Goal: Information Seeking & Learning: Learn about a topic

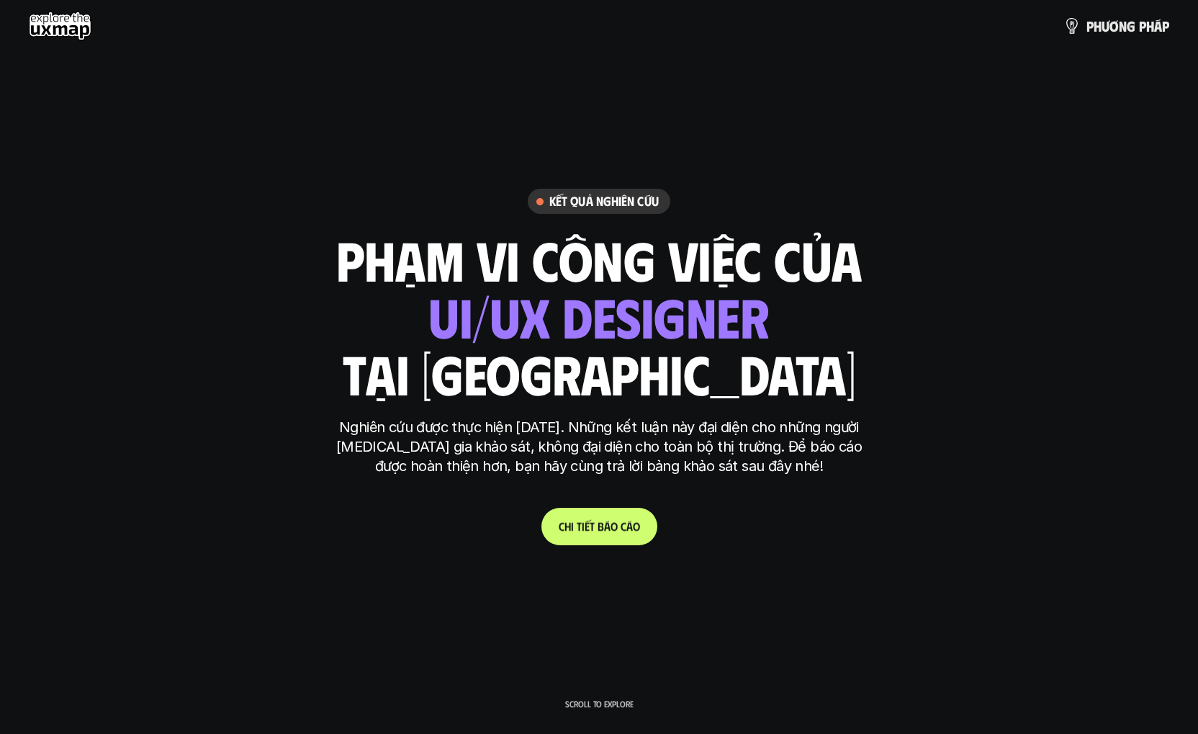
click at [603, 521] on p "C h i t i ế t b á o c á o" at bounding box center [599, 526] width 81 height 14
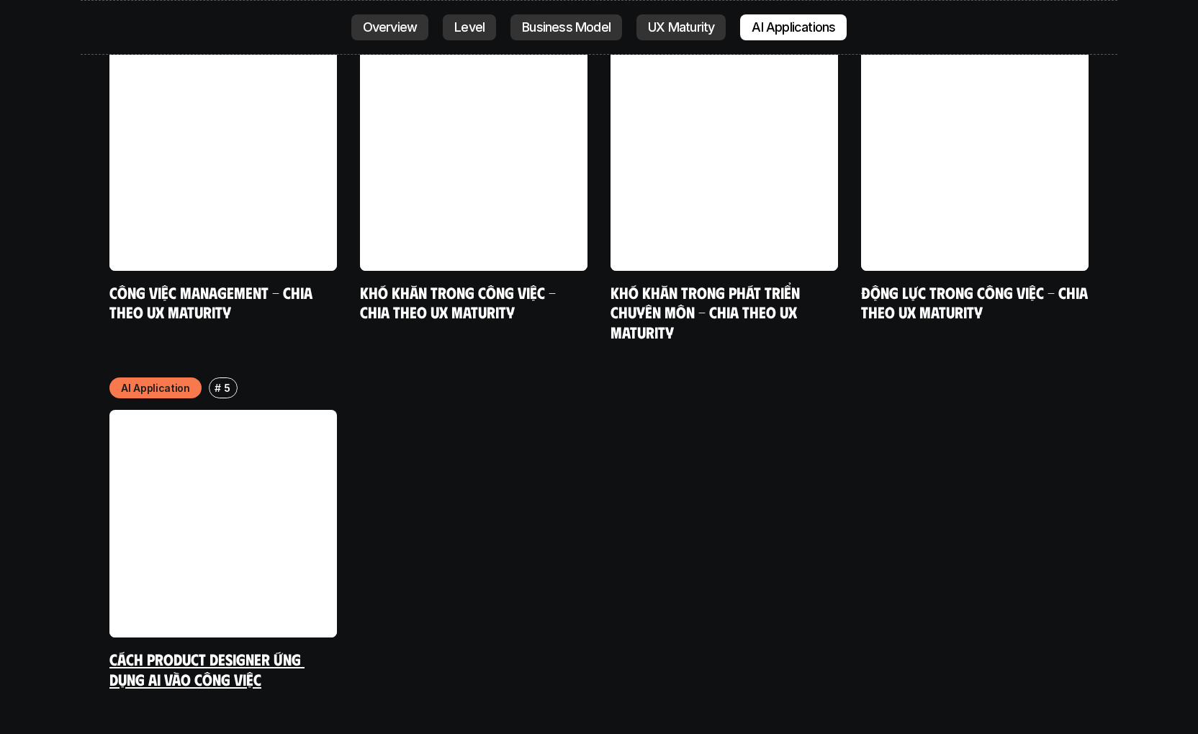
scroll to position [7545, 0]
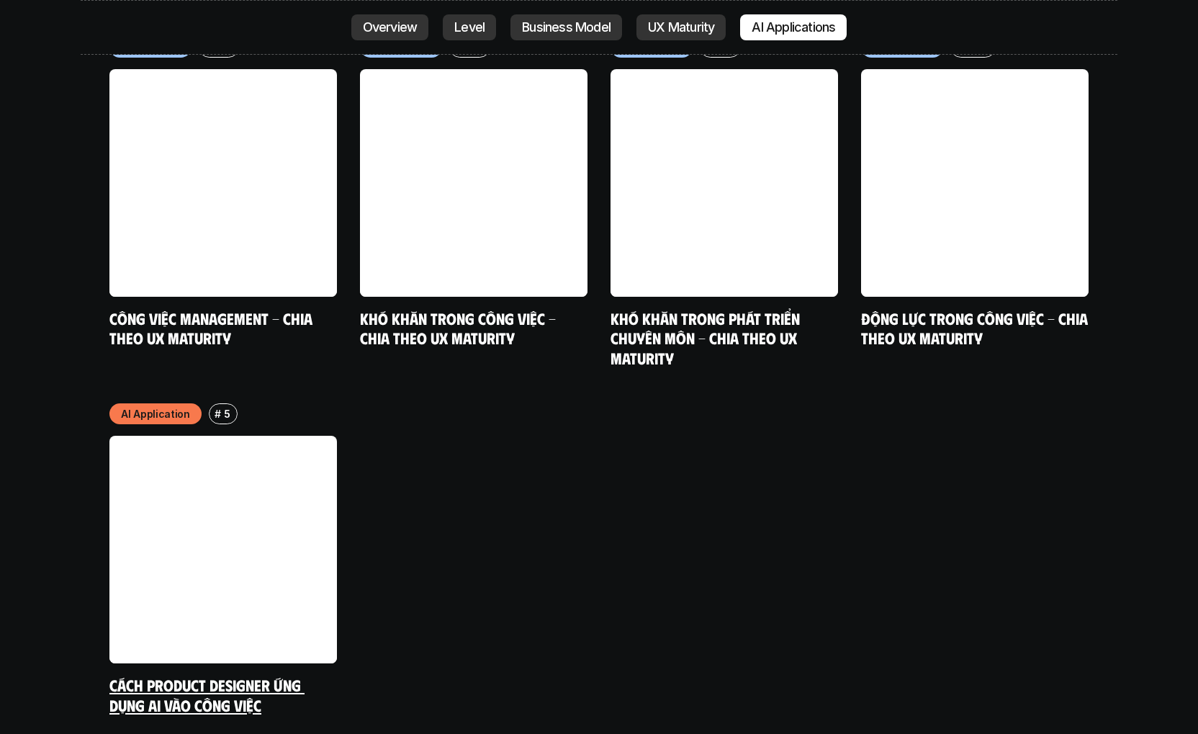
click at [219, 468] on link at bounding box center [223, 550] width 228 height 228
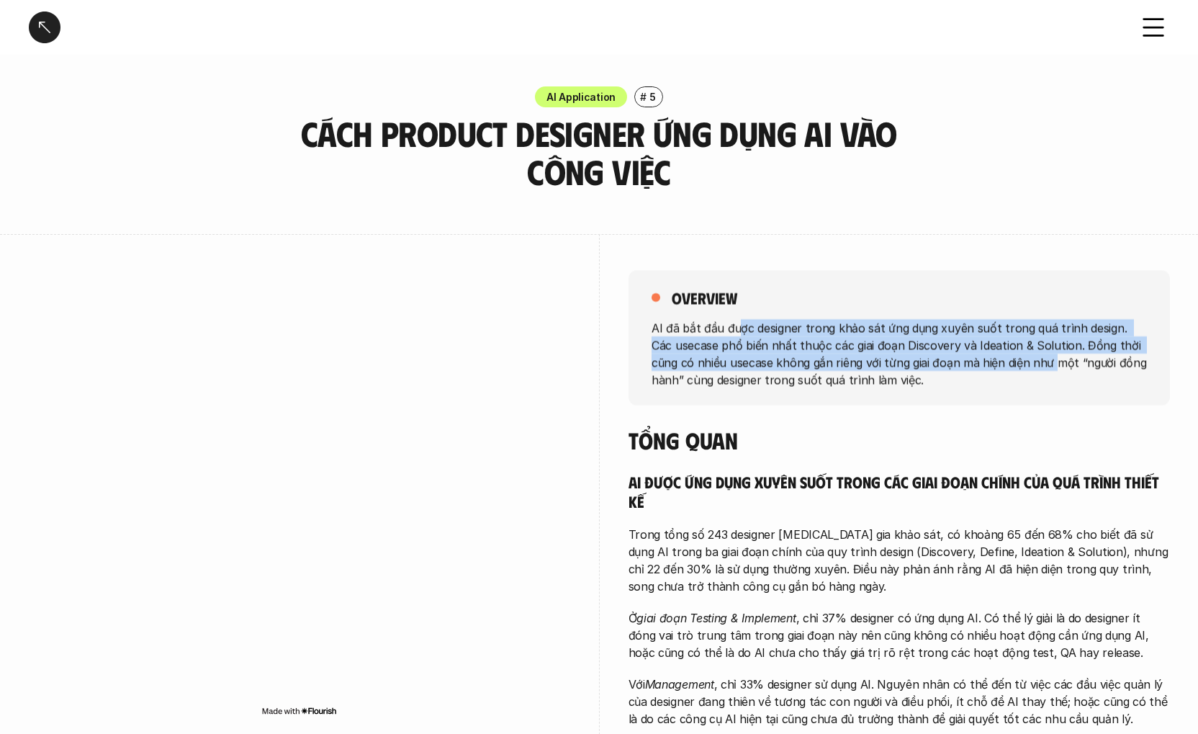
drag, startPoint x: 738, startPoint y: 331, endPoint x: 1029, endPoint y: 366, distance: 292.9
click at [1029, 366] on p "AI đã bắt đầu được designer trong khảo sát ứng dụng xuyên suốt trong quá trình …" at bounding box center [899, 352] width 495 height 69
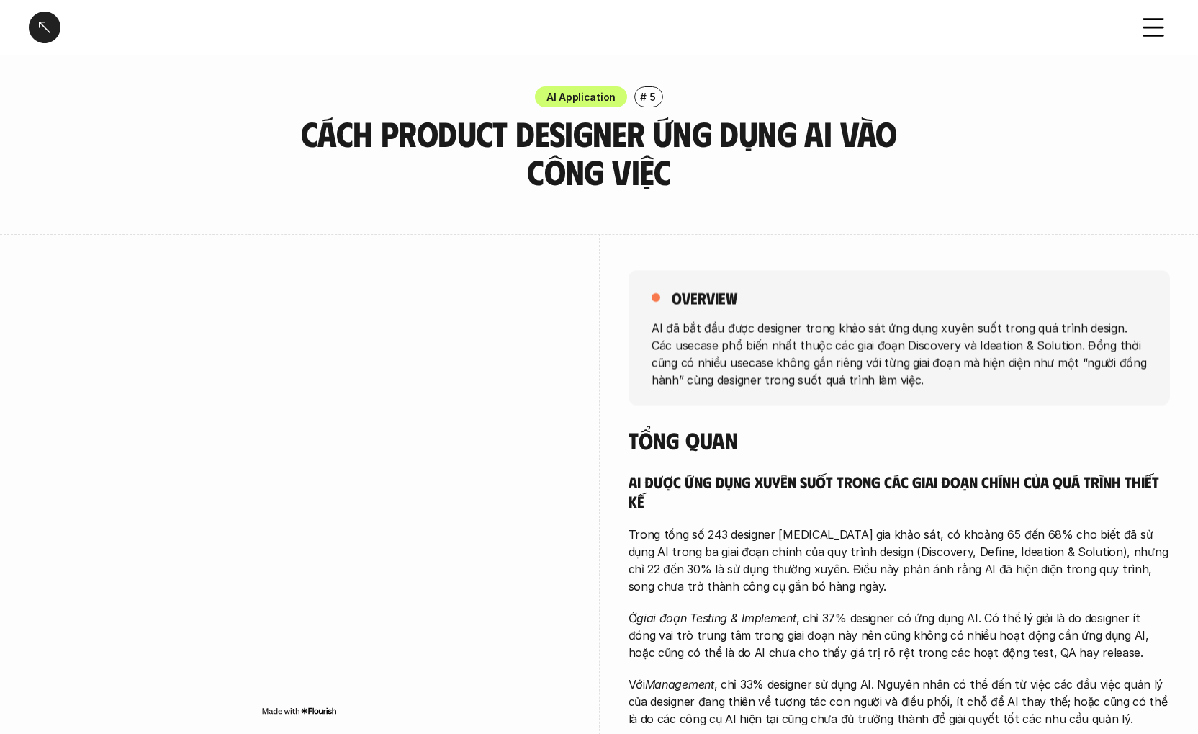
click at [986, 394] on div "overview AI đã bắt đầu được designer trong khảo sát ứng dụng xuyên suốt trong q…" at bounding box center [899, 337] width 541 height 135
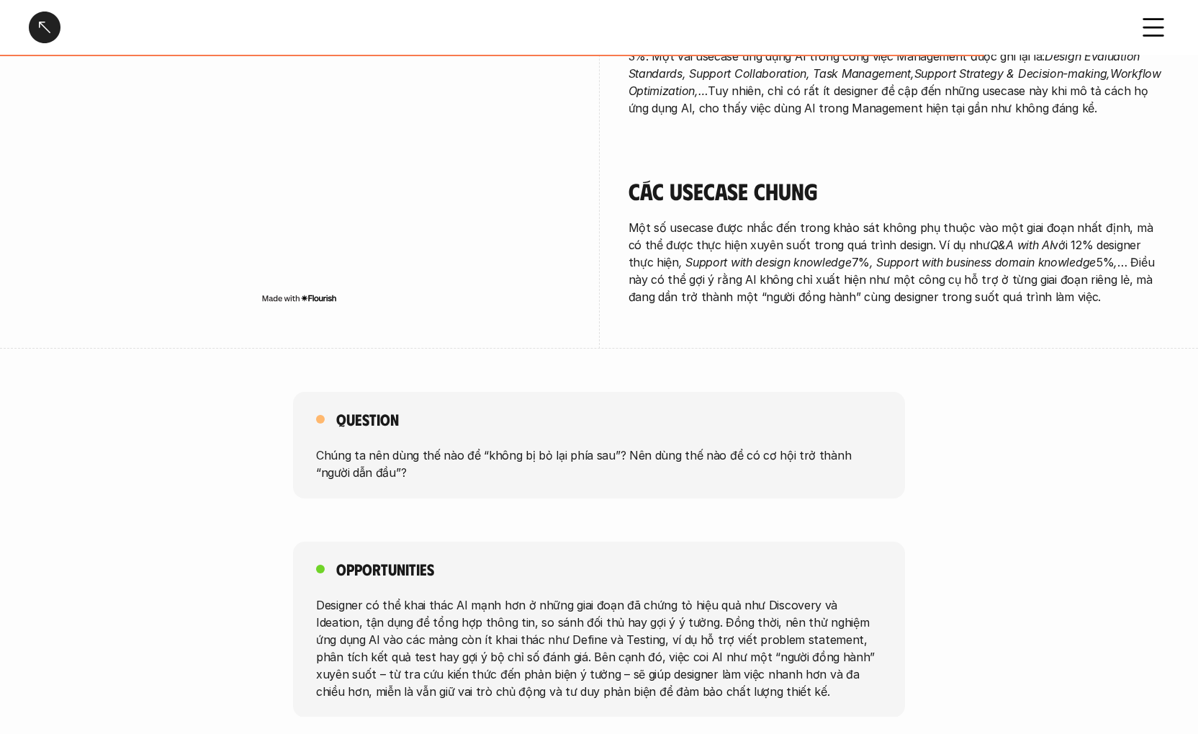
scroll to position [2636, 0]
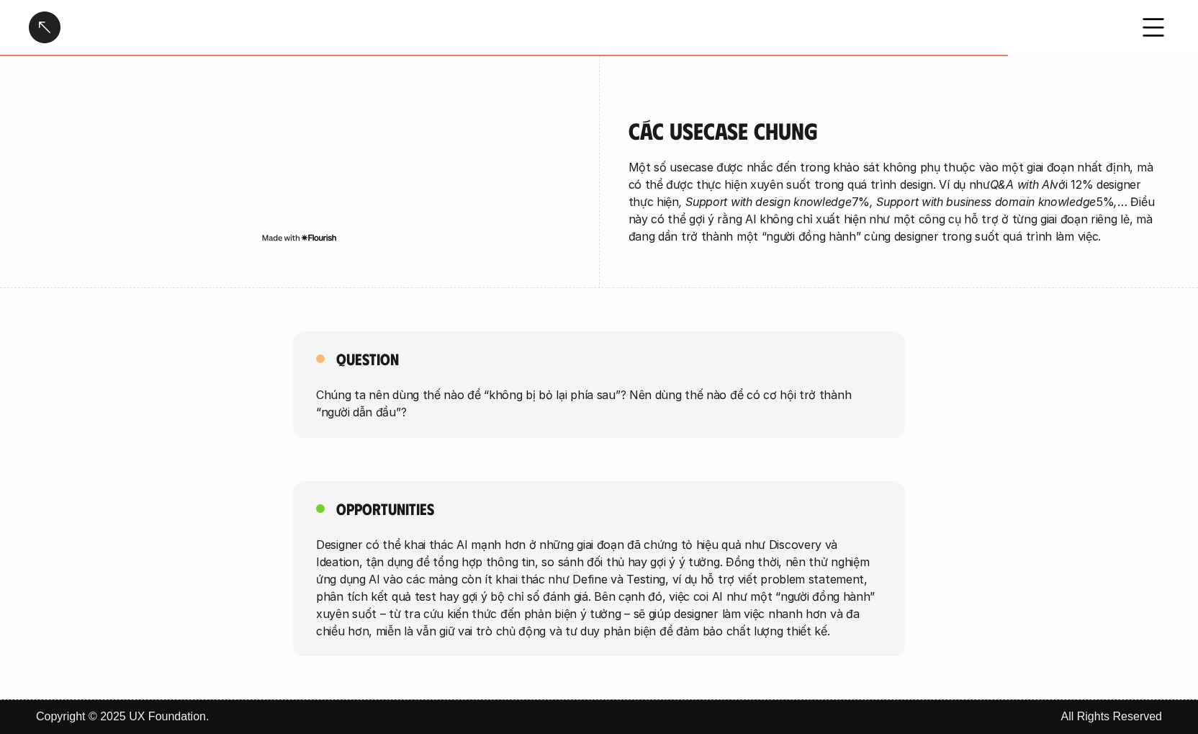
click at [1163, 29] on icon at bounding box center [1154, 28] width 32 height 32
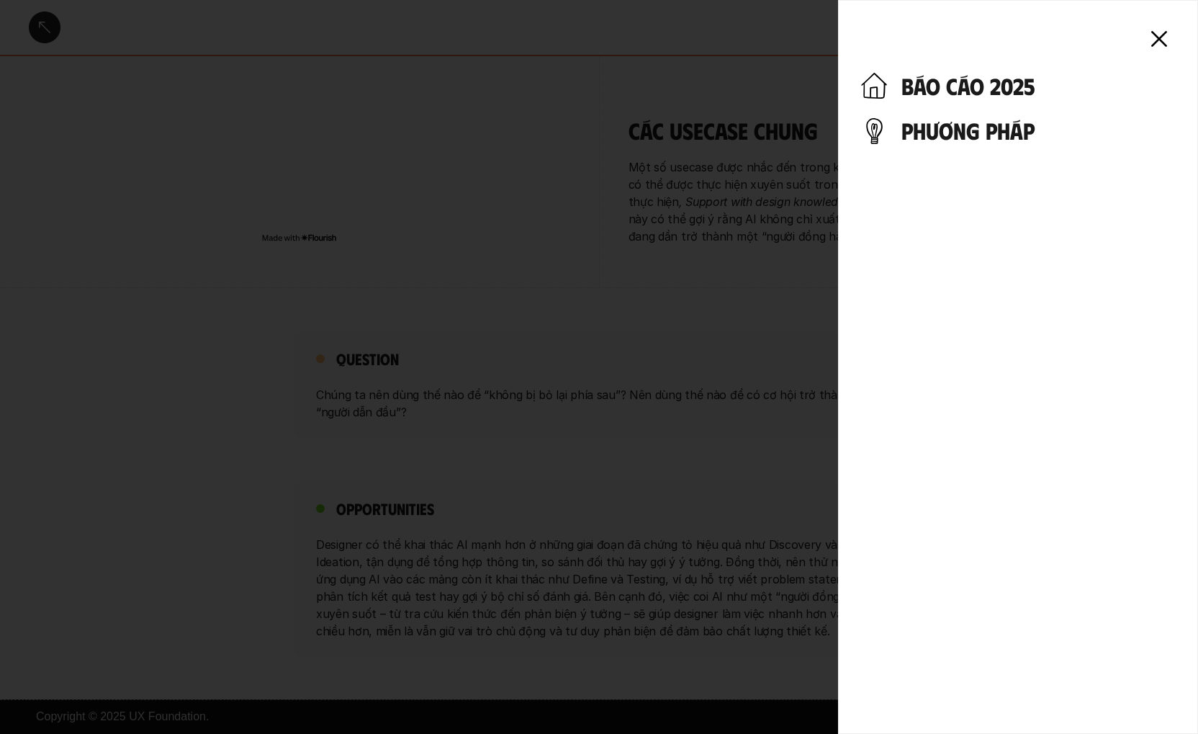
click at [1009, 91] on h4 "báo cáo 2025" at bounding box center [1038, 85] width 274 height 27
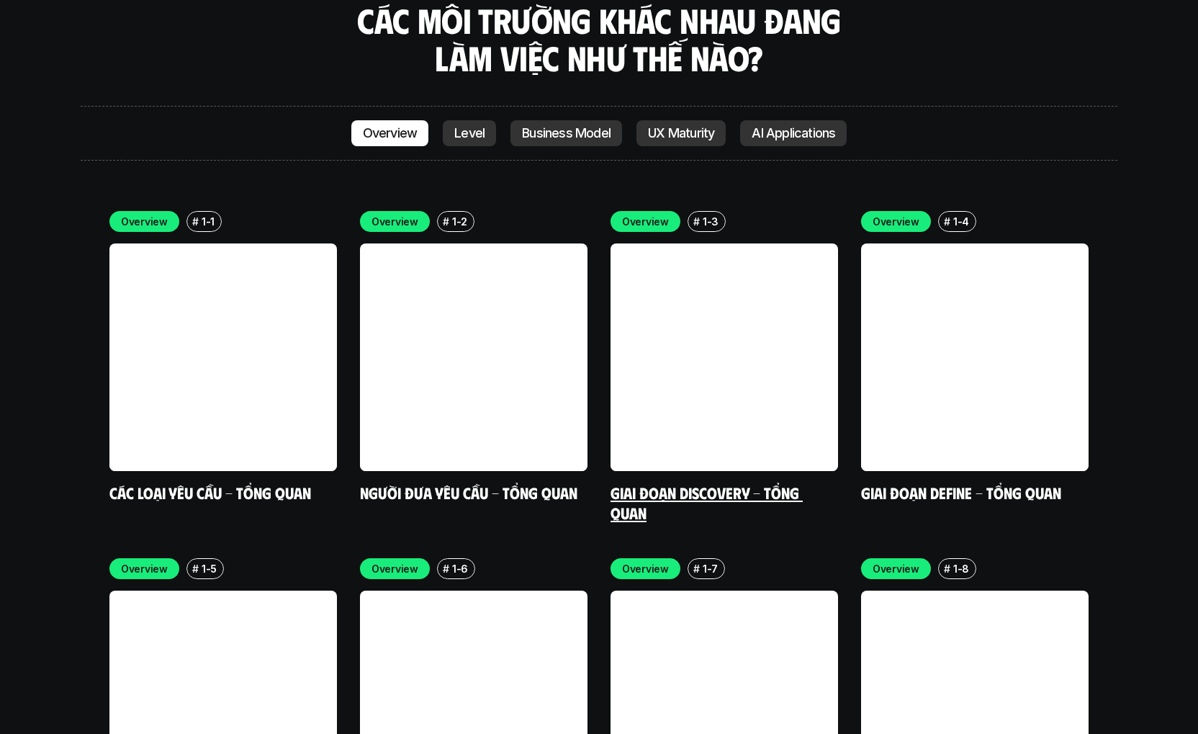
scroll to position [4228, 0]
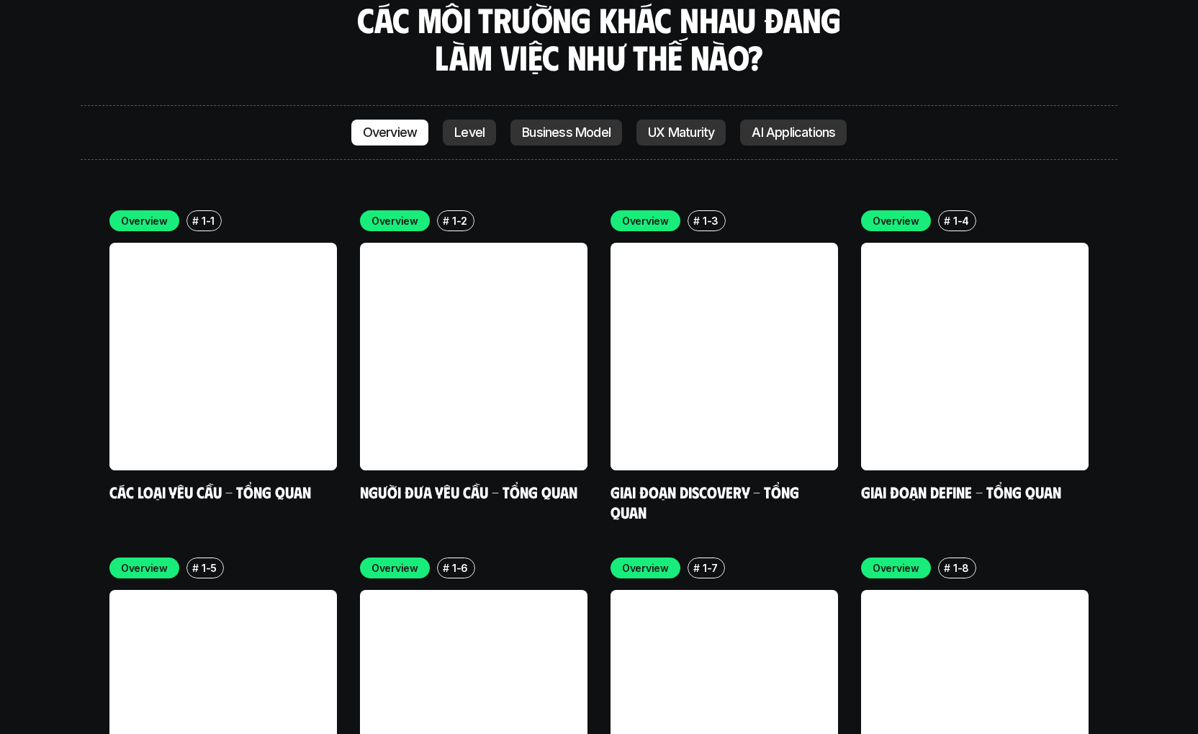
click at [484, 120] on link "Level" at bounding box center [469, 133] width 53 height 26
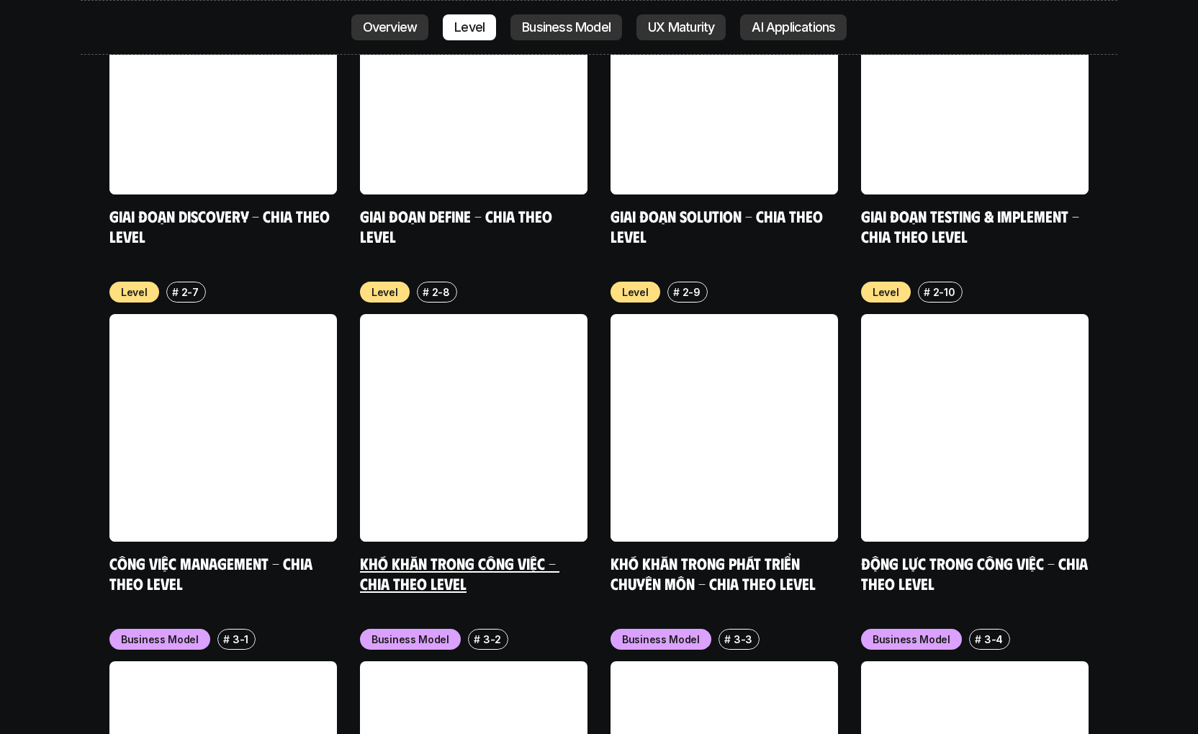
scroll to position [5587, 0]
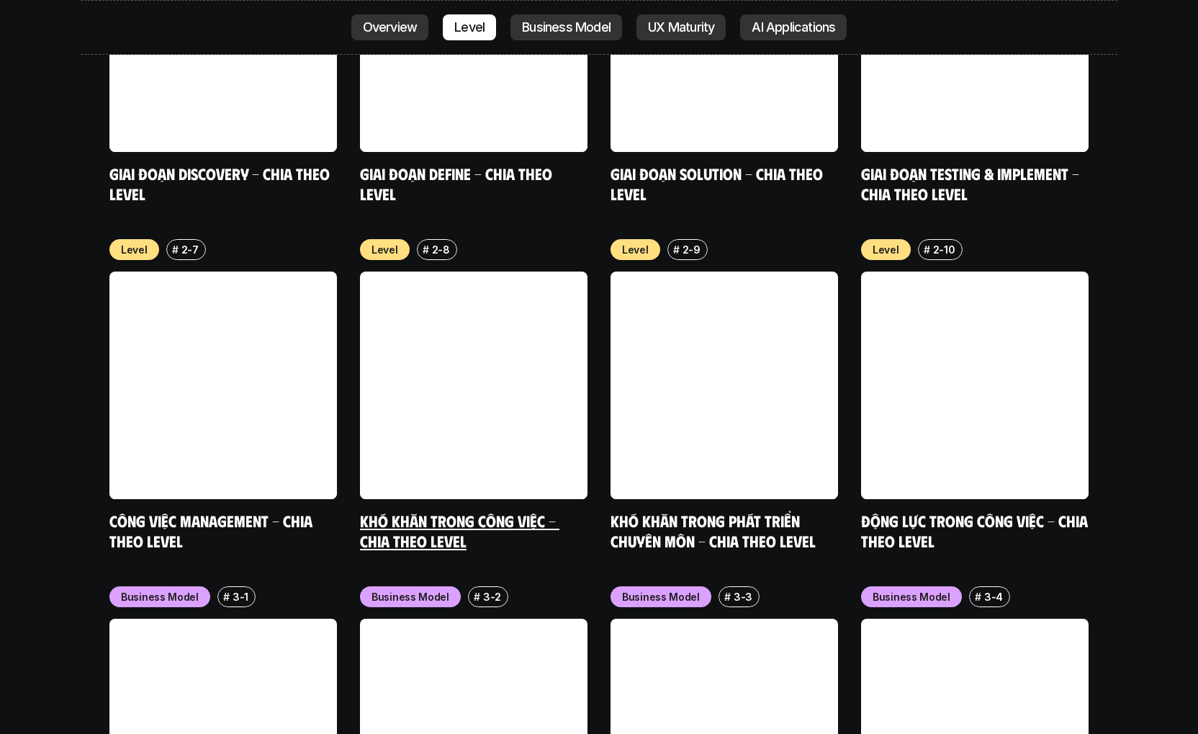
click at [469, 510] on link "Khó khăn trong công việc - Chia theo Level" at bounding box center [459, 530] width 199 height 40
click at [750, 510] on link "Khó khăn trong phát triển chuyên môn - Chia theo level" at bounding box center [713, 530] width 205 height 40
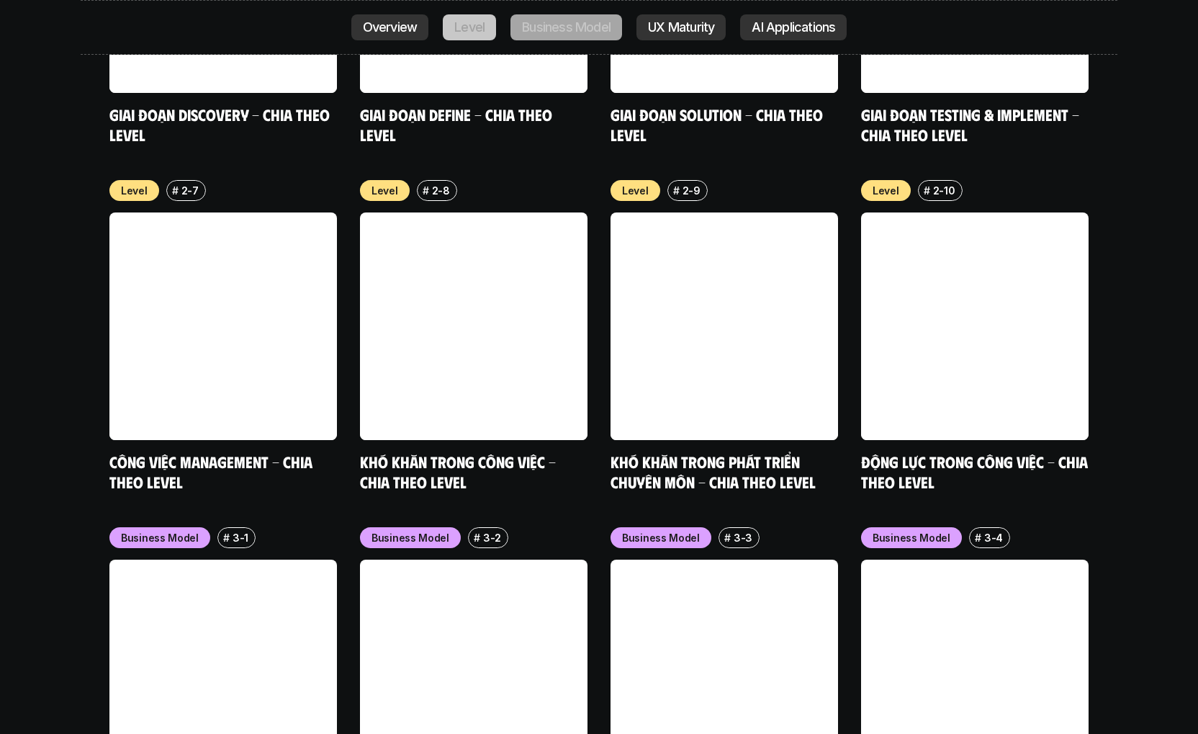
scroll to position [5710, 0]
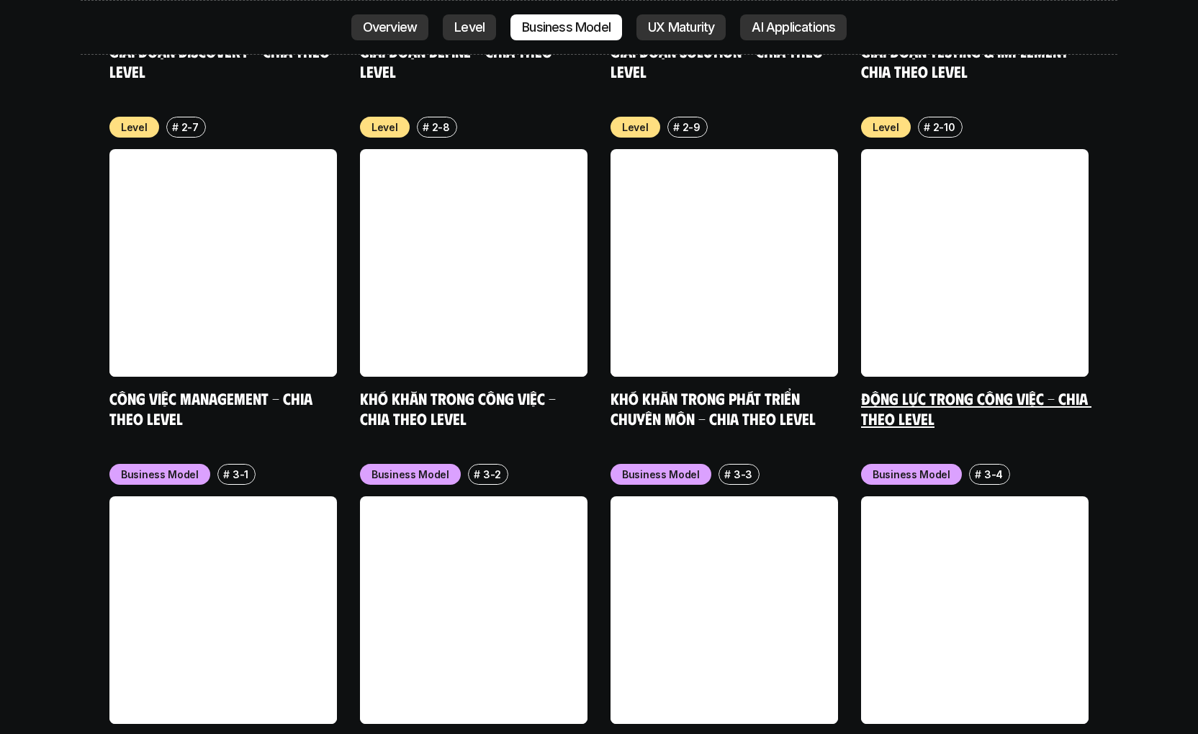
click at [961, 388] on link "Động lực trong công việc - Chia theo Level" at bounding box center [976, 408] width 230 height 40
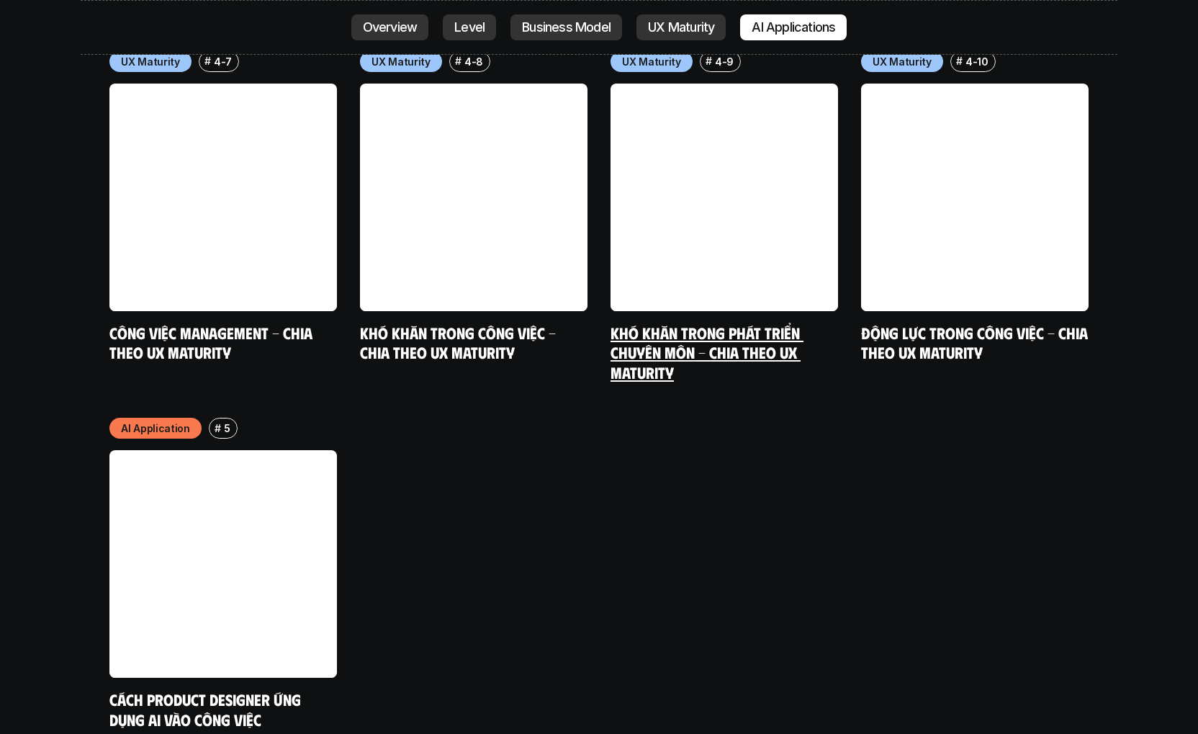
scroll to position [7566, 0]
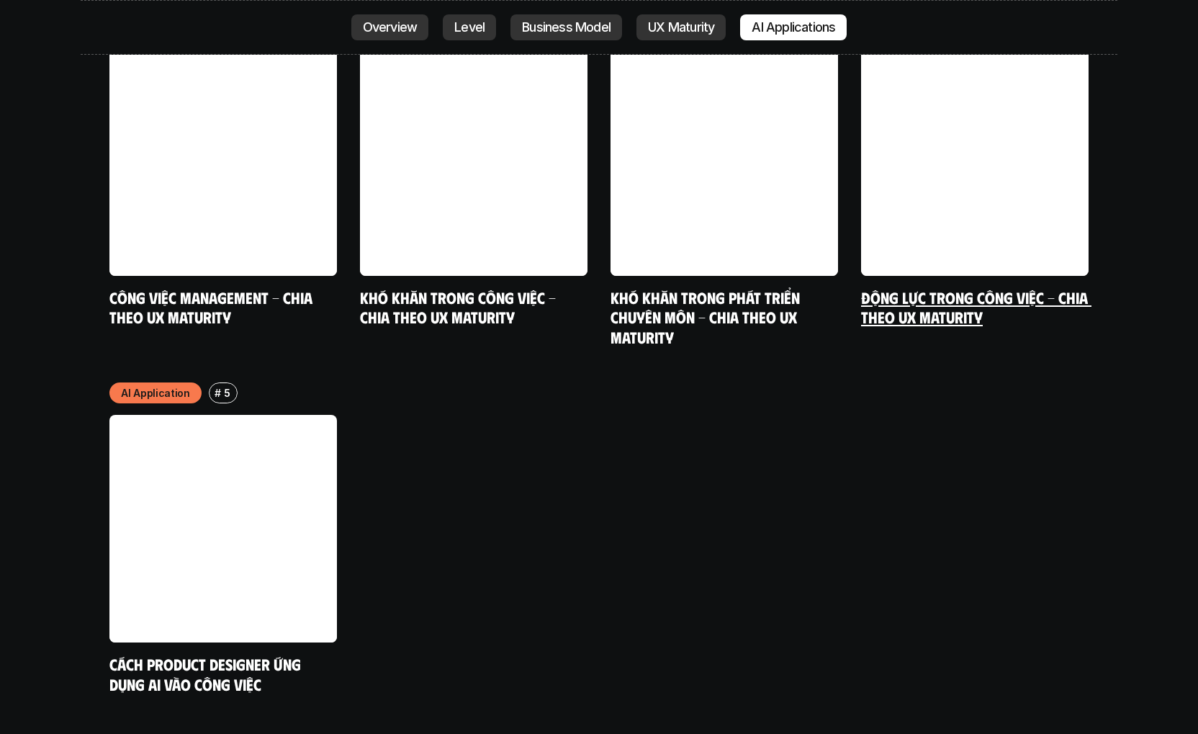
click at [899, 287] on link "Động lực trong công việc - Chia theo UX Maturity" at bounding box center [976, 307] width 230 height 40
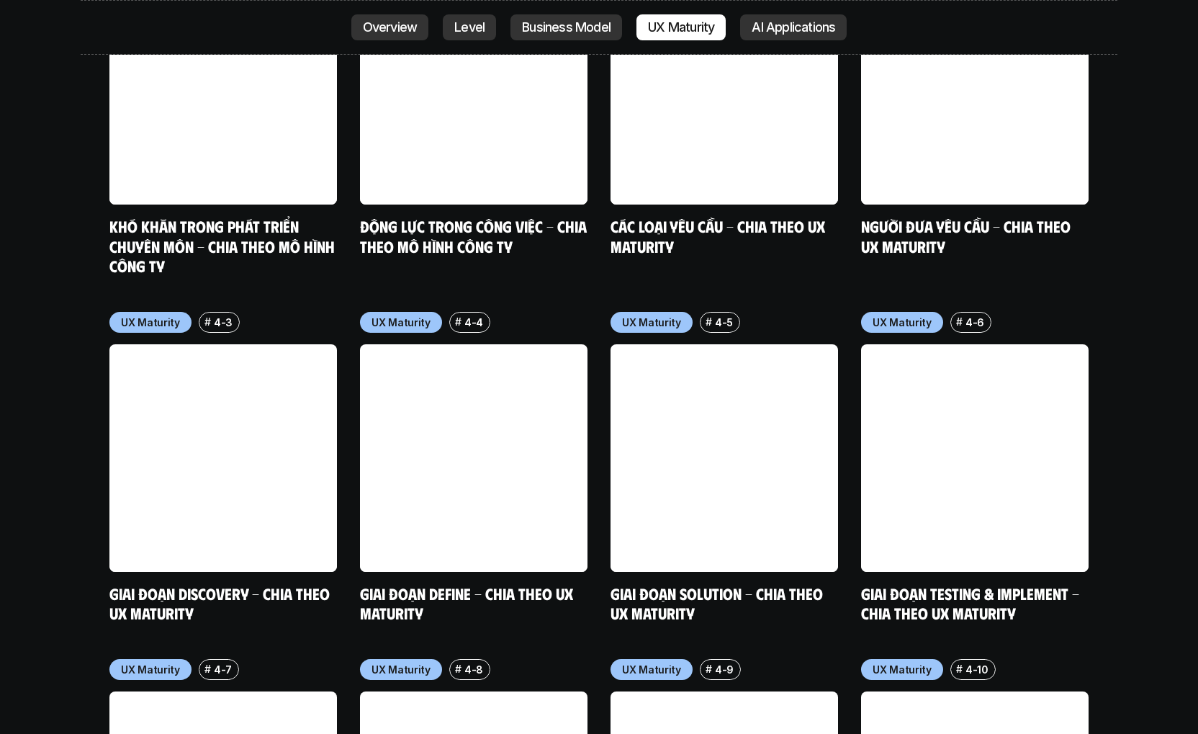
scroll to position [6890, 0]
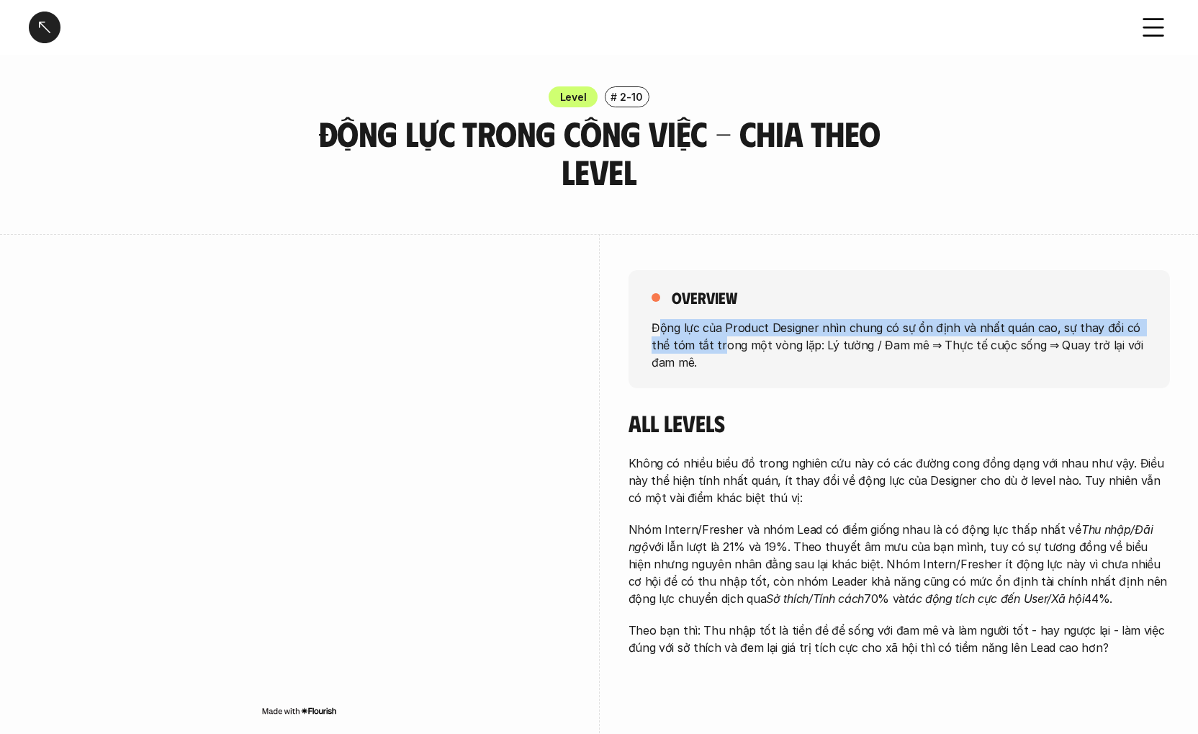
drag, startPoint x: 657, startPoint y: 322, endPoint x: 698, endPoint y: 346, distance: 48.4
click at [698, 346] on p "Động lực của Product Designer nhìn chung có sự ổn định và nhất quán cao, sự tha…" at bounding box center [899, 344] width 495 height 52
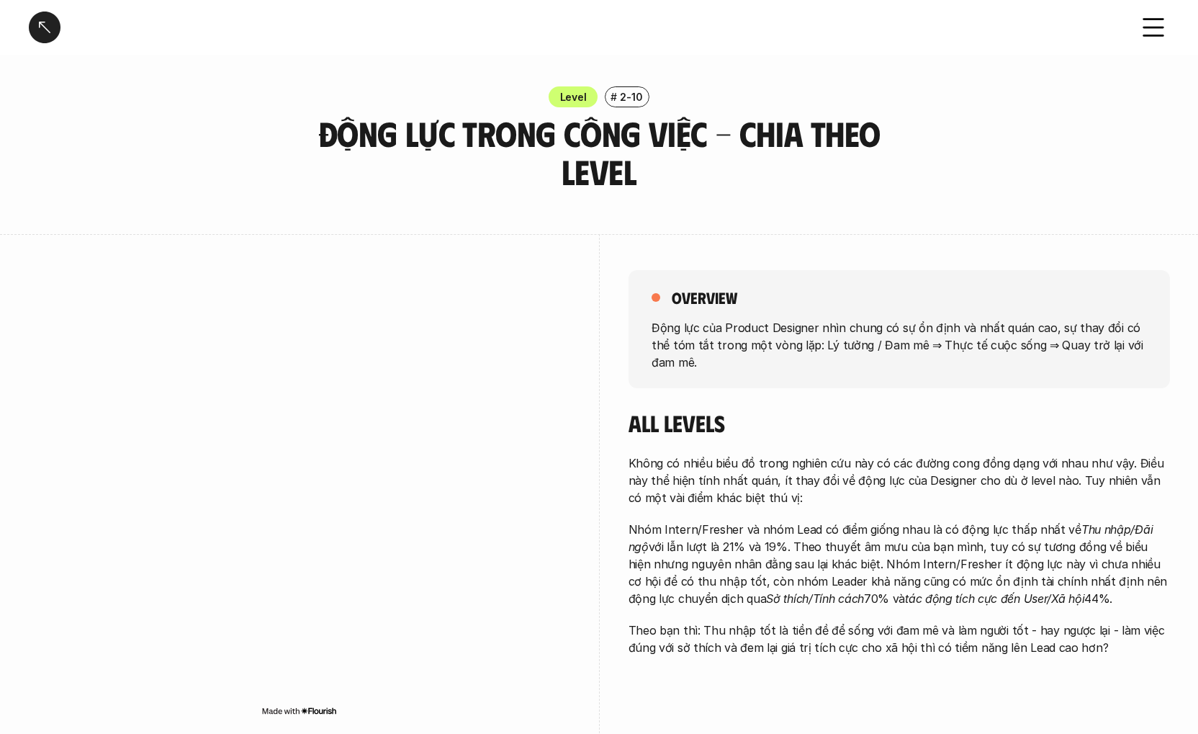
click at [699, 354] on p "Động lực của Product Designer nhìn chung có sự ổn định và nhất quán cao, sự tha…" at bounding box center [899, 344] width 495 height 52
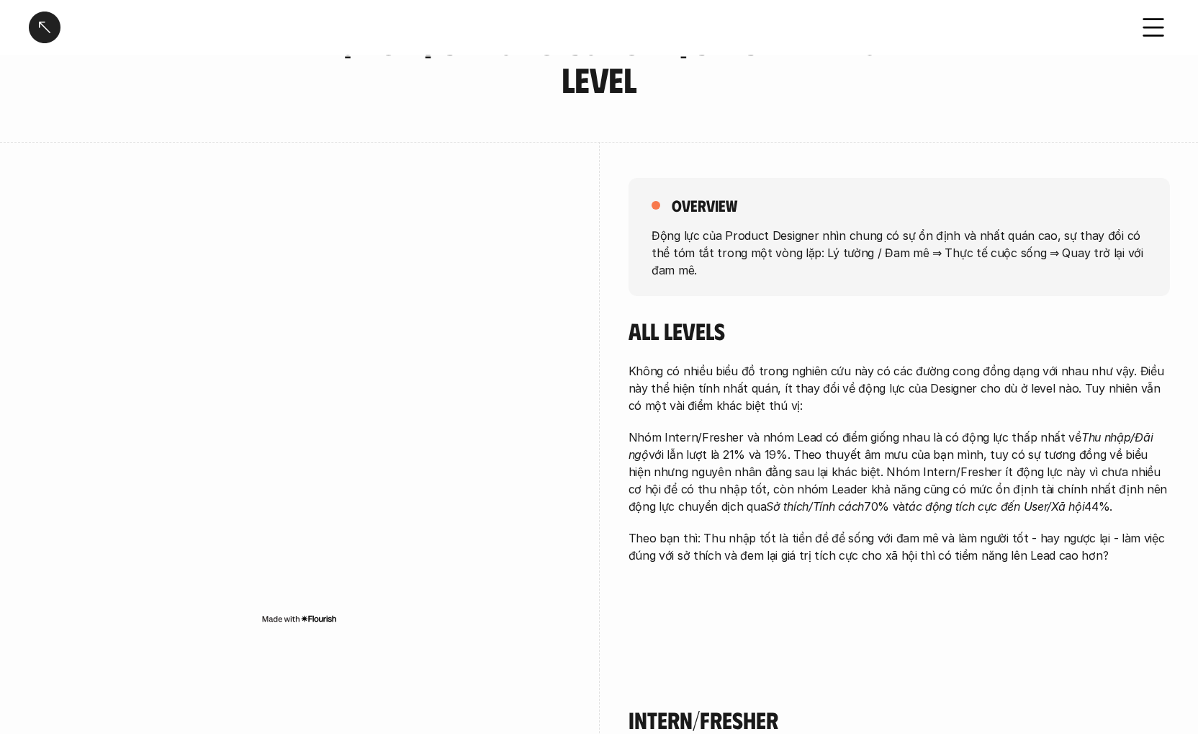
scroll to position [95, 0]
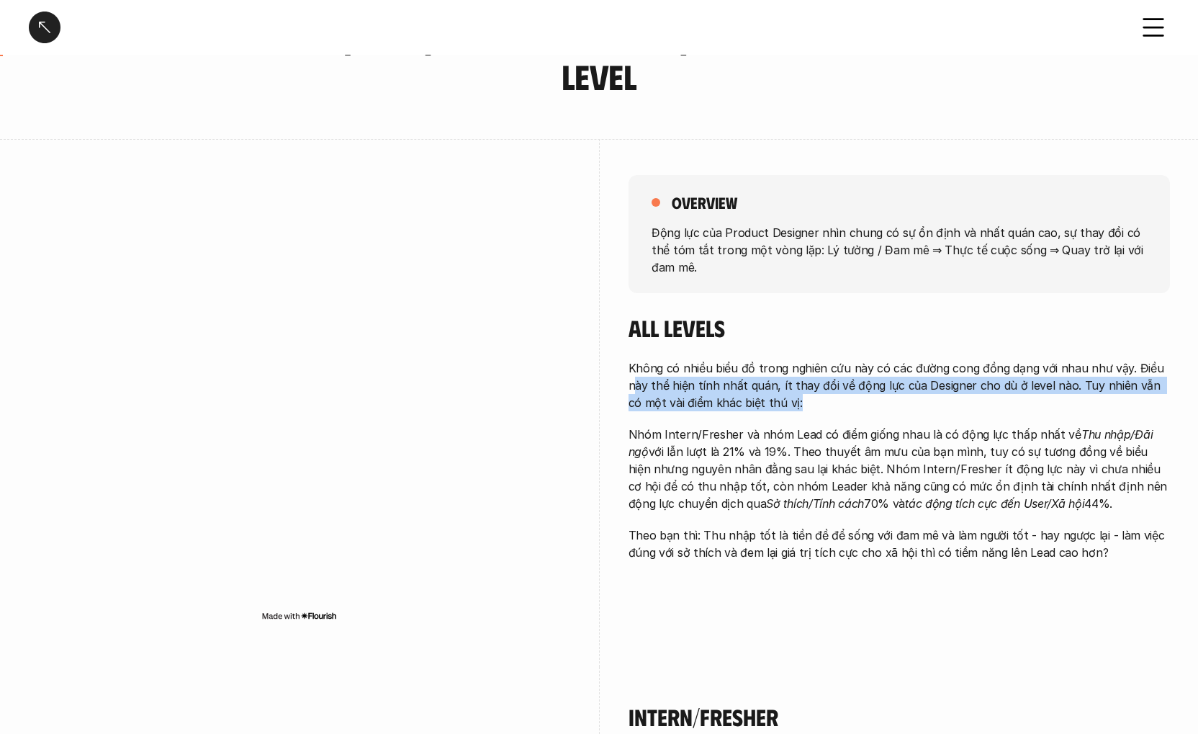
drag, startPoint x: 635, startPoint y: 384, endPoint x: 806, endPoint y: 407, distance: 172.9
click at [806, 407] on p "Không có nhiều biểu đồ trong nghiên cứu này có các đường cong đồng dạng với nha…" at bounding box center [899, 385] width 541 height 52
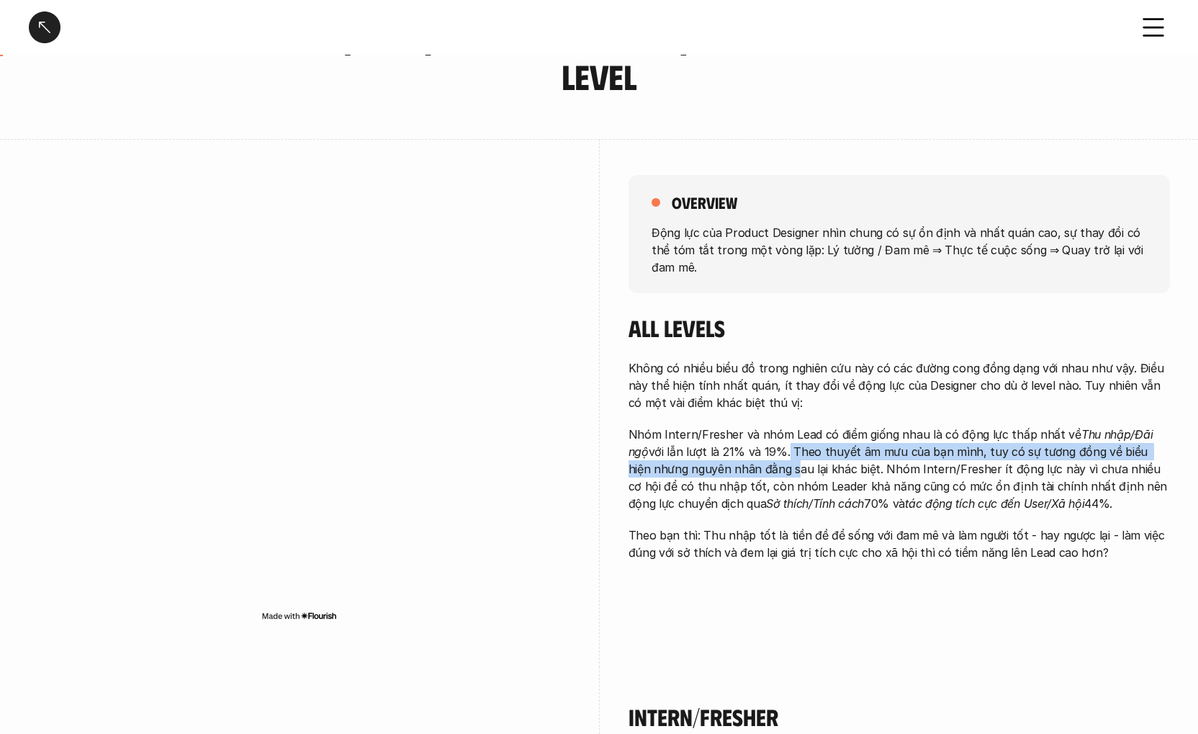
drag, startPoint x: 762, startPoint y: 449, endPoint x: 765, endPoint y: 473, distance: 23.9
click at [765, 473] on p "Nhóm Intern/Fresher và nhóm Lead có điểm giống nhau là có động lực thấp nhất về…" at bounding box center [899, 469] width 541 height 86
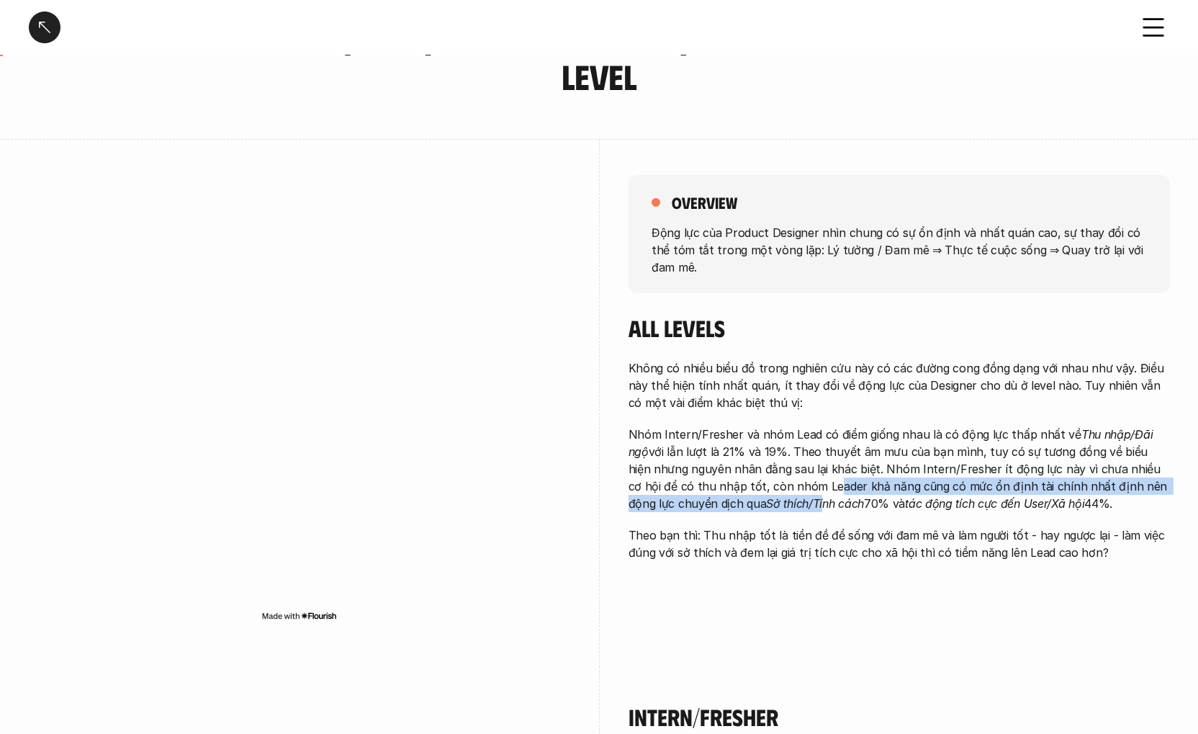
drag, startPoint x: 775, startPoint y: 490, endPoint x: 773, endPoint y: 501, distance: 10.9
click at [773, 501] on p "Nhóm Intern/Fresher và nhóm Lead có điểm giống nhau là có động lực thấp nhất về…" at bounding box center [899, 469] width 541 height 86
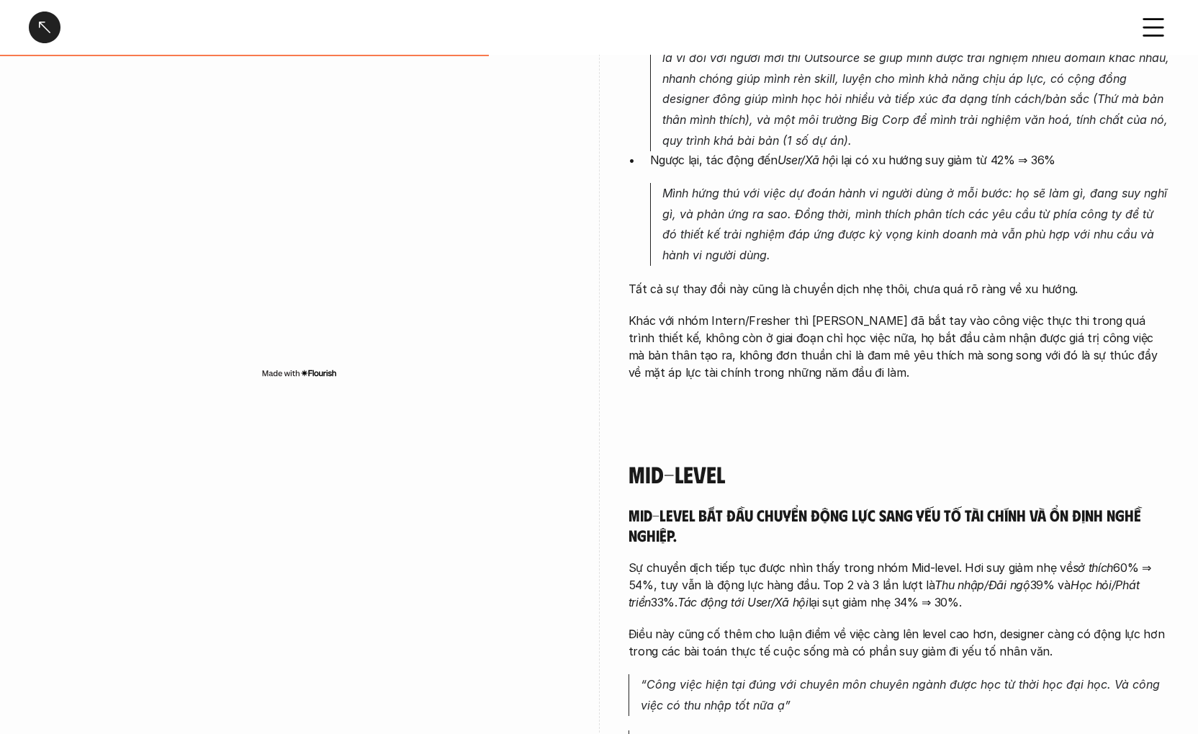
scroll to position [2650, 0]
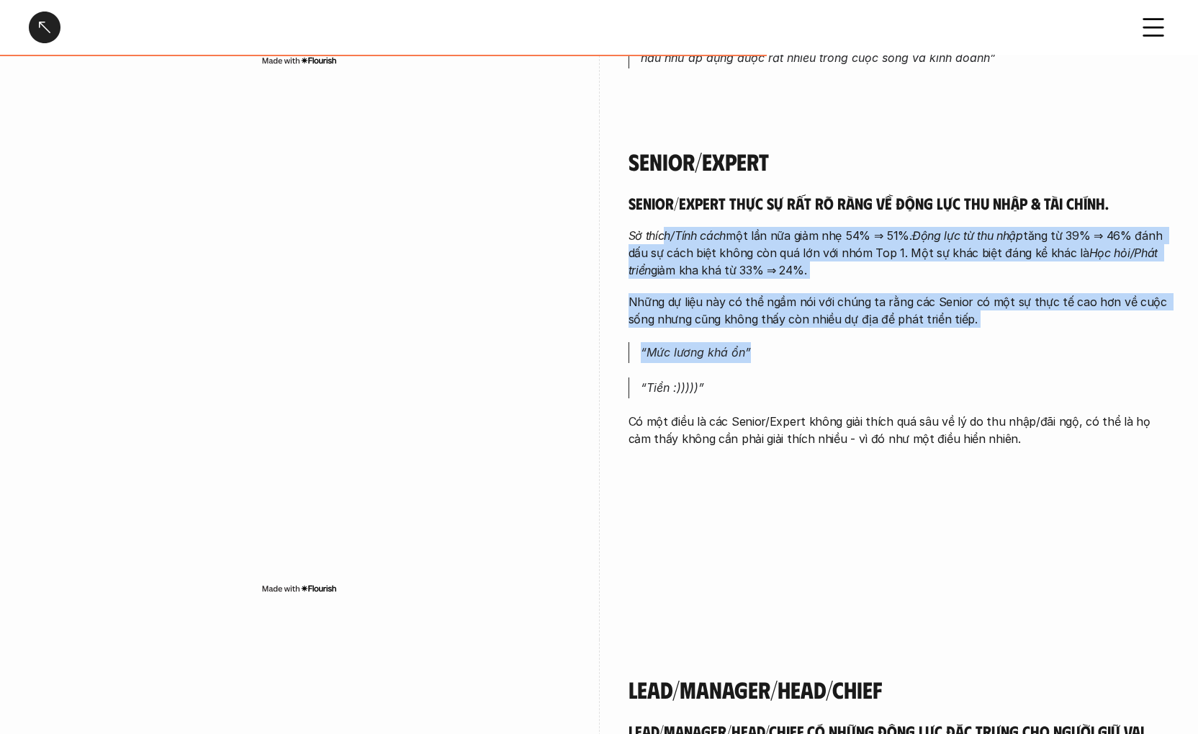
drag, startPoint x: 663, startPoint y: 233, endPoint x: 873, endPoint y: 351, distance: 240.5
click at [873, 351] on div "Senior/Expert thực sự rất rõ ràng về động lực thu nhập & tài chính. Sở thích/Tí…" at bounding box center [899, 320] width 541 height 254
click at [873, 351] on p "“Mức lương khá ổn”" at bounding box center [905, 352] width 529 height 21
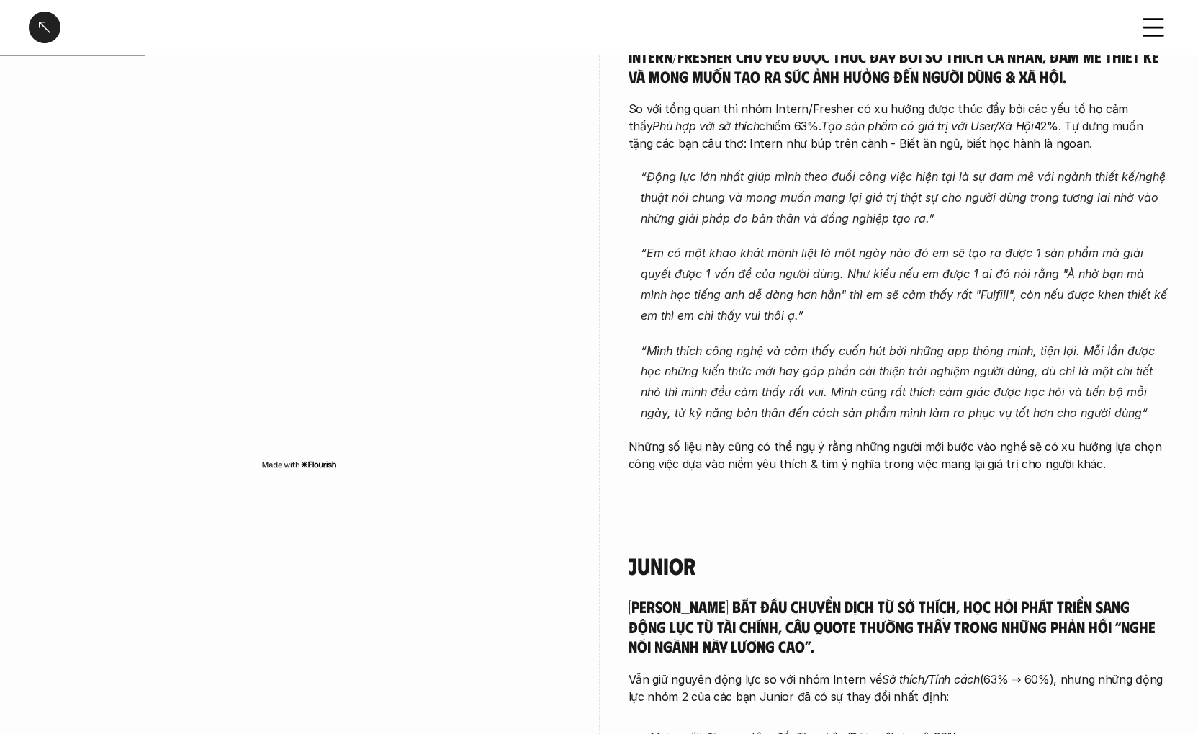
scroll to position [994, 0]
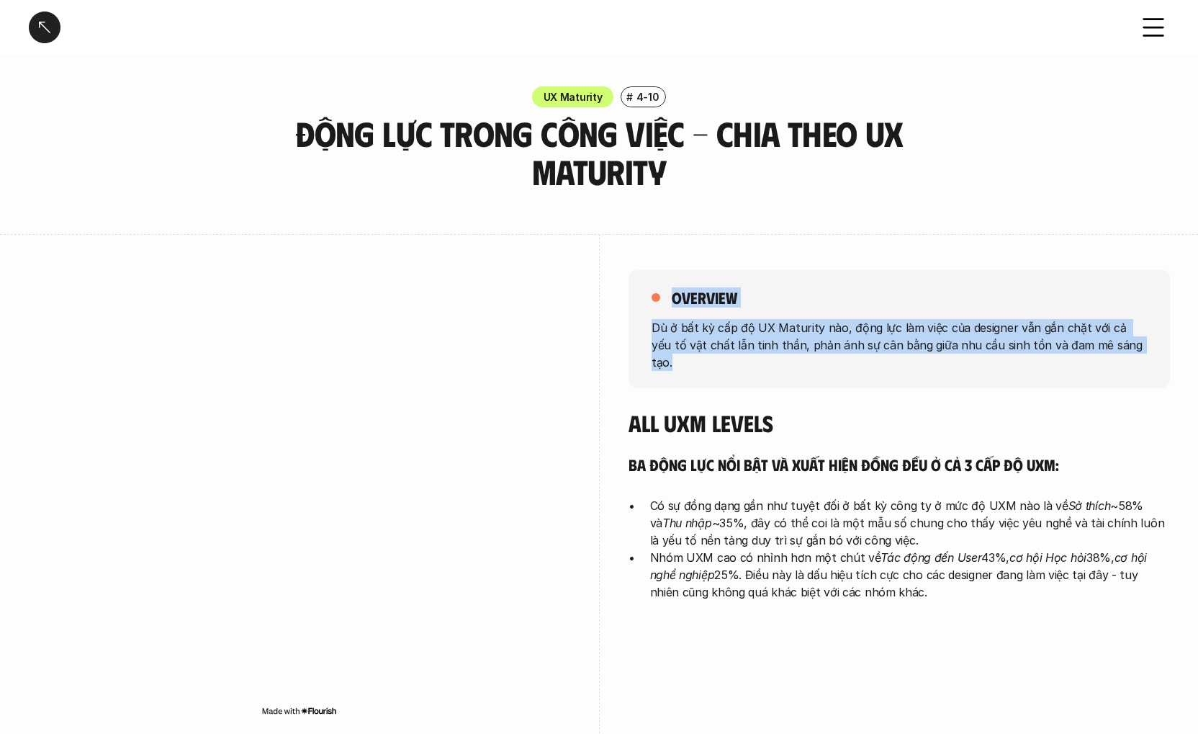
drag, startPoint x: 649, startPoint y: 301, endPoint x: 852, endPoint y: 356, distance: 210.3
click at [852, 356] on div "overview Dù ở bất kỳ cấp độ UX Maturity nào, động lực làm việc của designer vẫn…" at bounding box center [899, 329] width 541 height 118
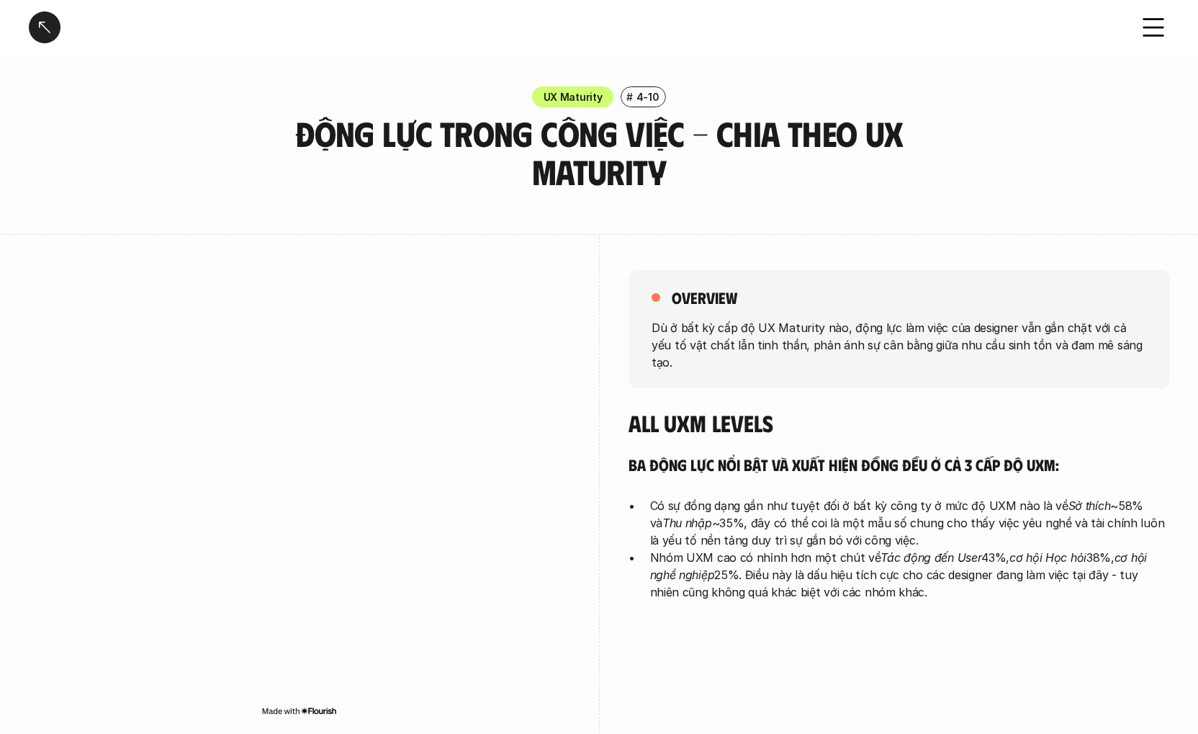
click at [850, 409] on h4 "All UXM levels" at bounding box center [899, 422] width 541 height 27
click at [1160, 16] on icon at bounding box center [1154, 28] width 32 height 32
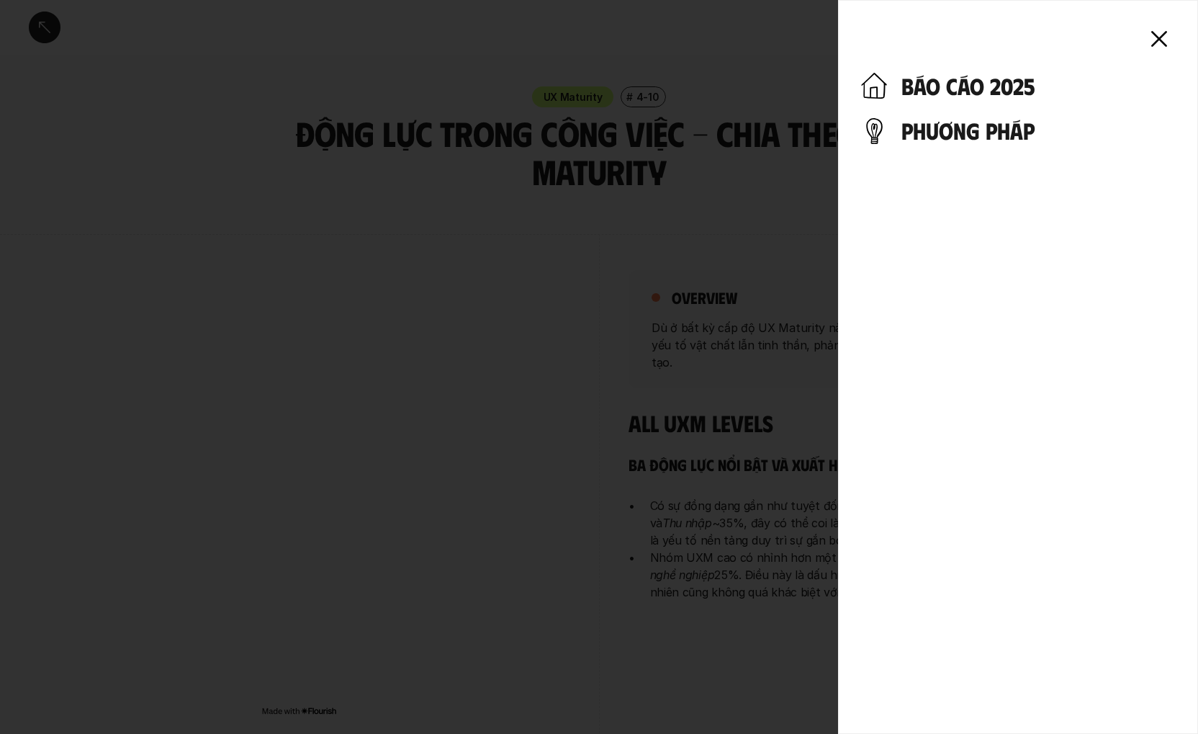
click at [1050, 139] on h4 "phương pháp" at bounding box center [1038, 130] width 274 height 27
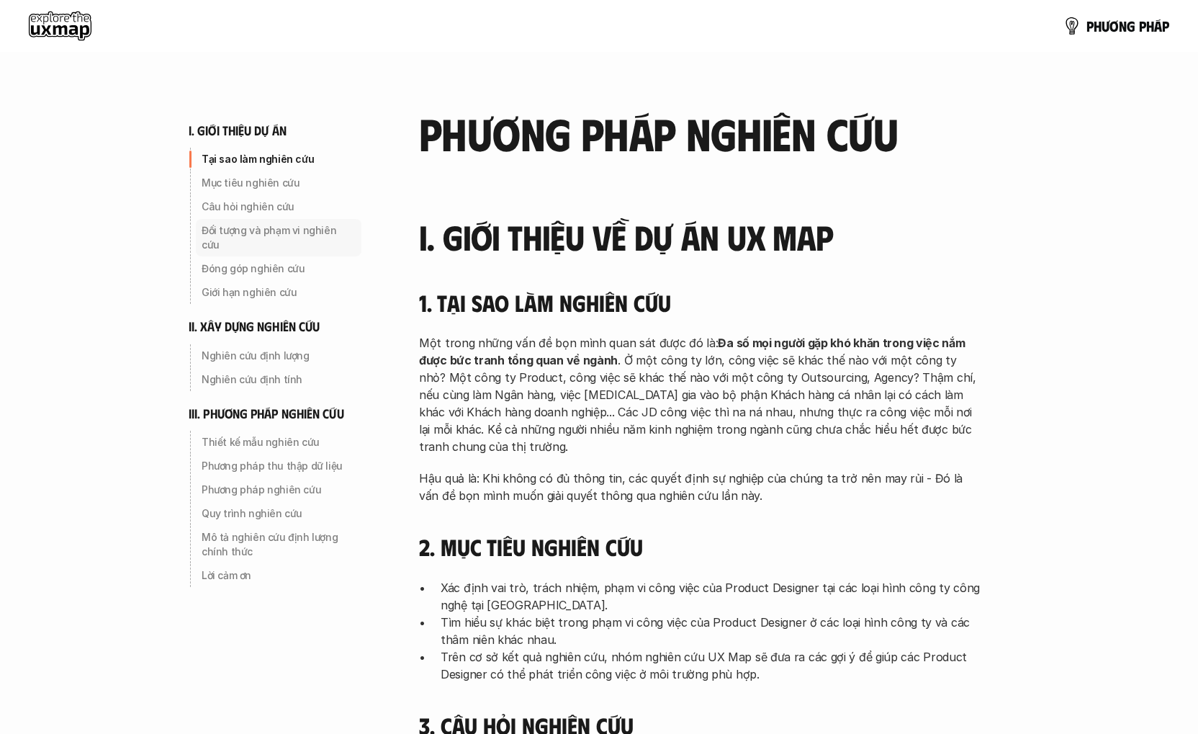
click at [221, 233] on p "Đối tượng và phạm vi nghiên cứu" at bounding box center [279, 237] width 154 height 29
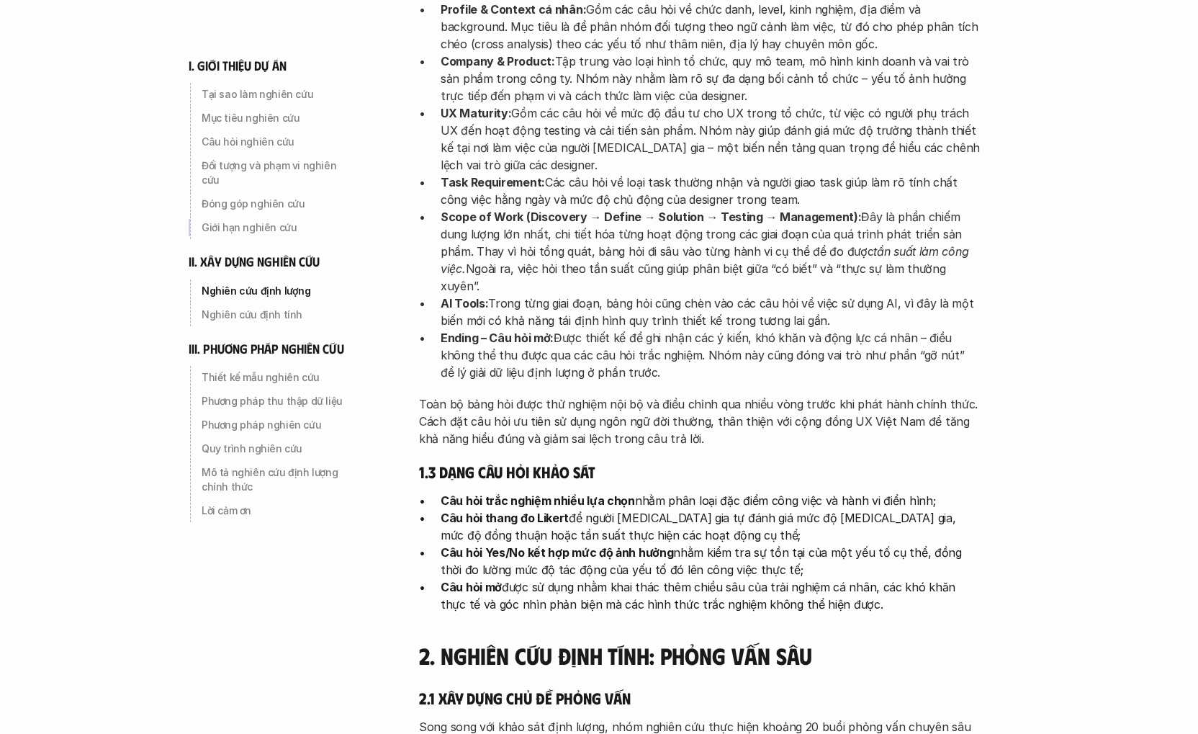
scroll to position [2344, 0]
